Goal: Task Accomplishment & Management: Manage account settings

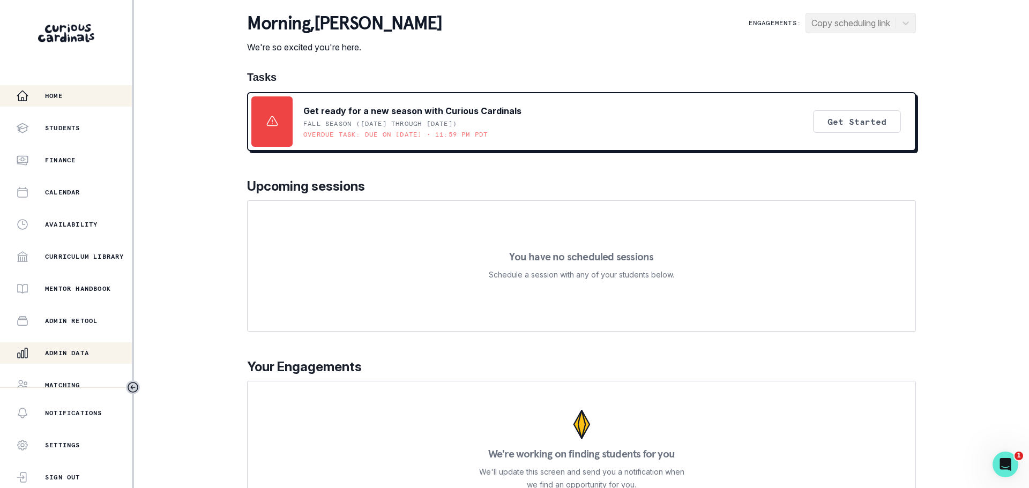
click at [60, 349] on p "Admin Data" at bounding box center [67, 353] width 44 height 9
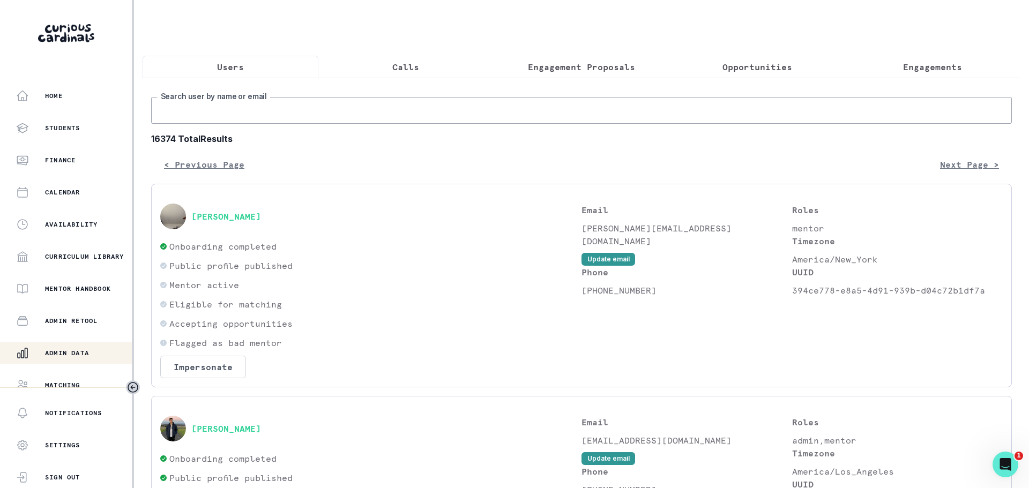
click at [347, 114] on input "Search user by name or email" at bounding box center [581, 110] width 860 height 27
paste input "[EMAIL_ADDRESS][DOMAIN_NAME]"
type input "[EMAIL_ADDRESS][DOMAIN_NAME]"
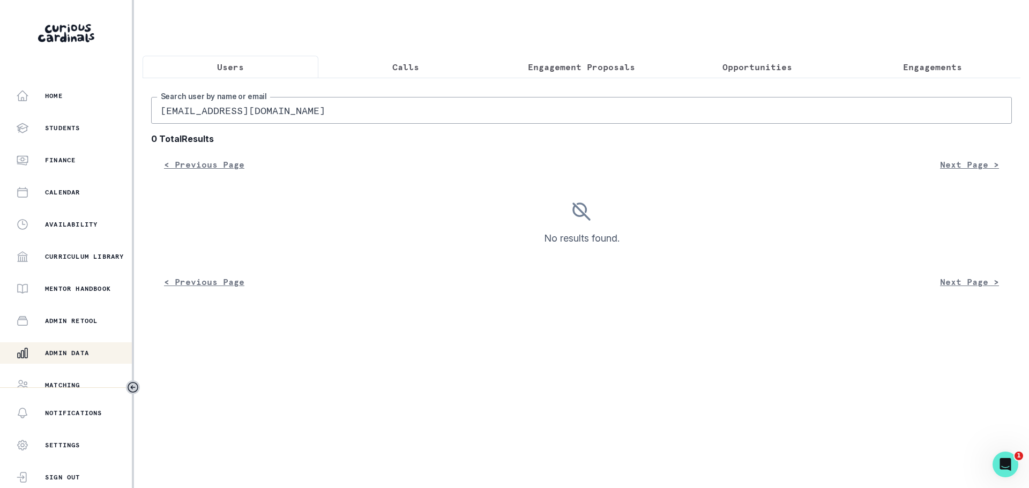
click at [339, 116] on input "[EMAIL_ADDRESS][DOMAIN_NAME]" at bounding box center [581, 110] width 860 height 27
type input "[PERSON_NAME]"
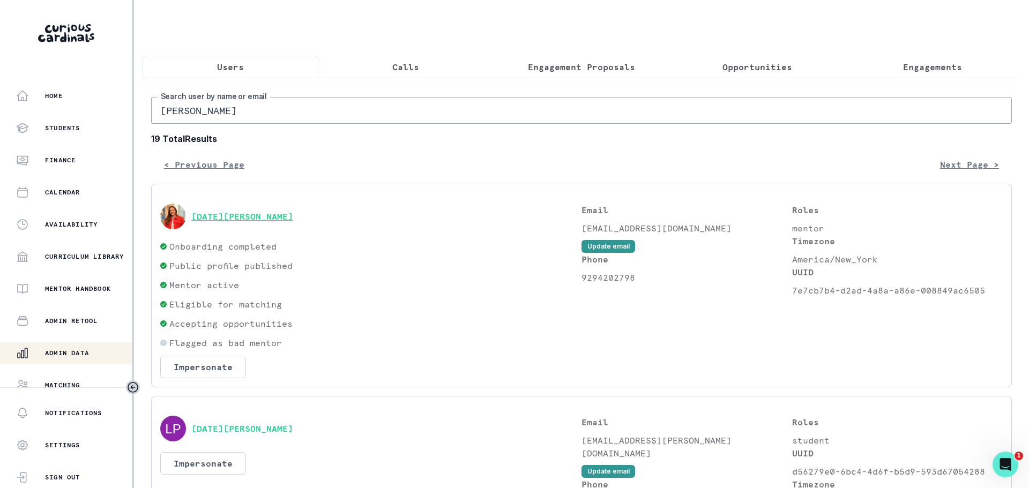
click at [230, 214] on button "[DATE][PERSON_NAME]" at bounding box center [242, 216] width 102 height 11
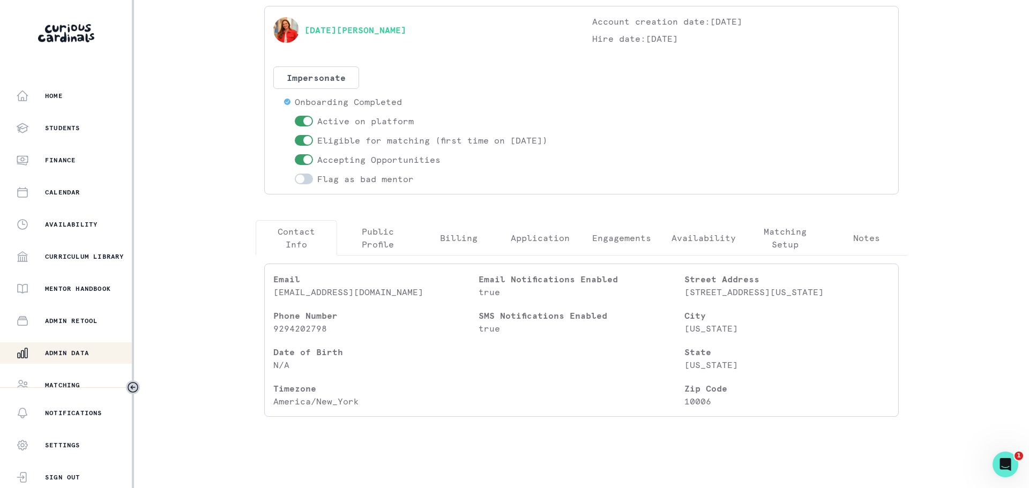
scroll to position [52, 0]
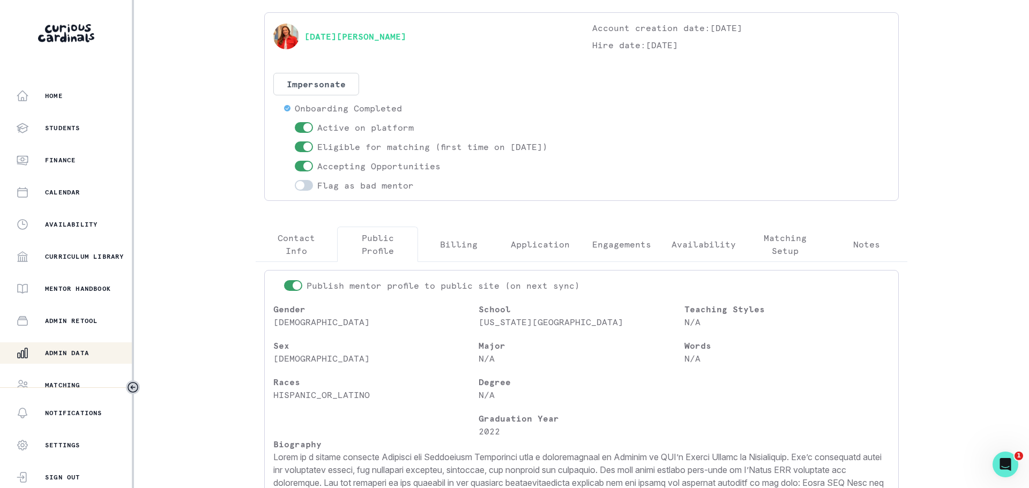
click at [375, 224] on div "[DATE][PERSON_NAME] Account creation date: [DATE] Hire date: [DATE] Impersonate…" at bounding box center [581, 298] width 669 height 572
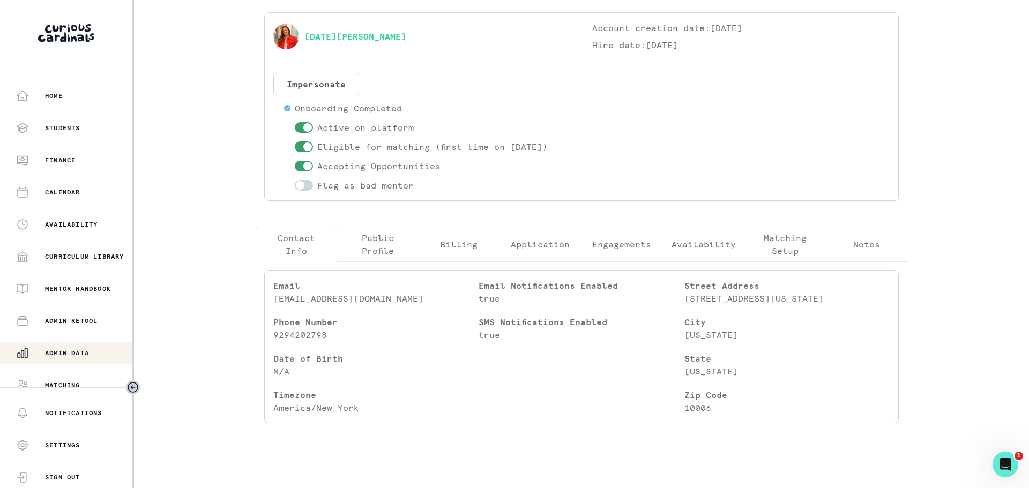
click at [303, 239] on p "Contact Info" at bounding box center [296, 244] width 63 height 26
click at [302, 334] on p "9294202798" at bounding box center [375, 334] width 205 height 13
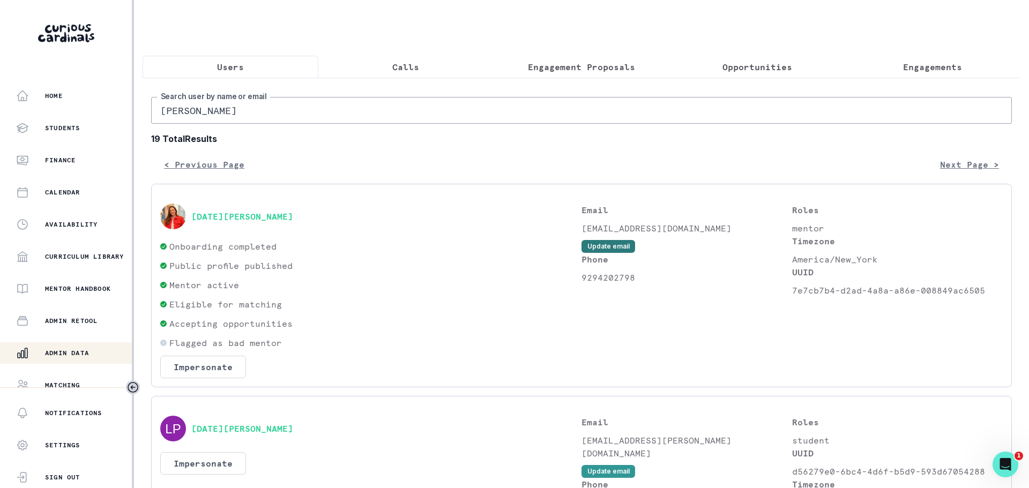
click at [615, 246] on button "Update email" at bounding box center [608, 246] width 54 height 13
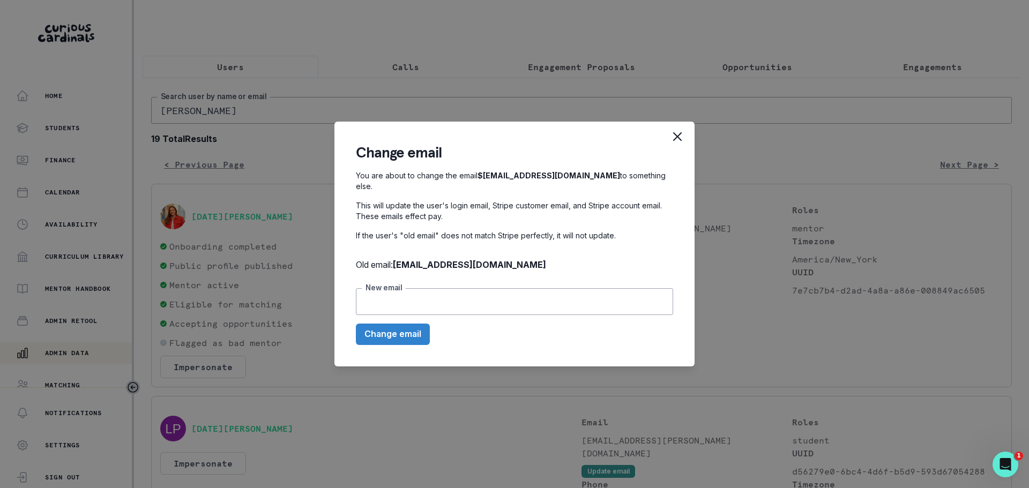
click at [519, 302] on input "New email" at bounding box center [514, 301] width 317 height 27
paste input "[EMAIL_ADDRESS][DOMAIN_NAME]"
type input "[EMAIL_ADDRESS][DOMAIN_NAME]"
click at [395, 329] on button "Change email" at bounding box center [393, 334] width 74 height 21
click at [411, 329] on button "Change email" at bounding box center [393, 334] width 74 height 21
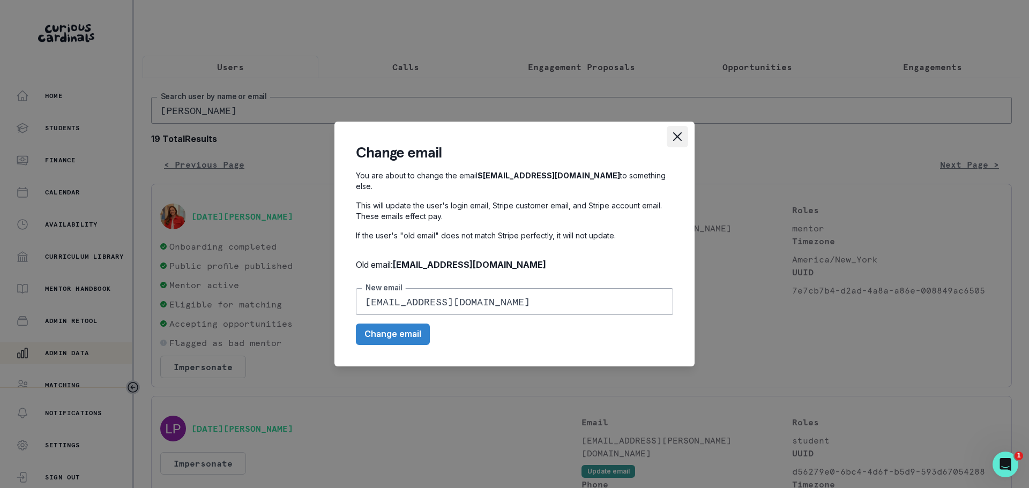
click at [677, 139] on icon "Close" at bounding box center [677, 136] width 9 height 9
